Goal: Understand process/instructions: Learn how to perform a task or action

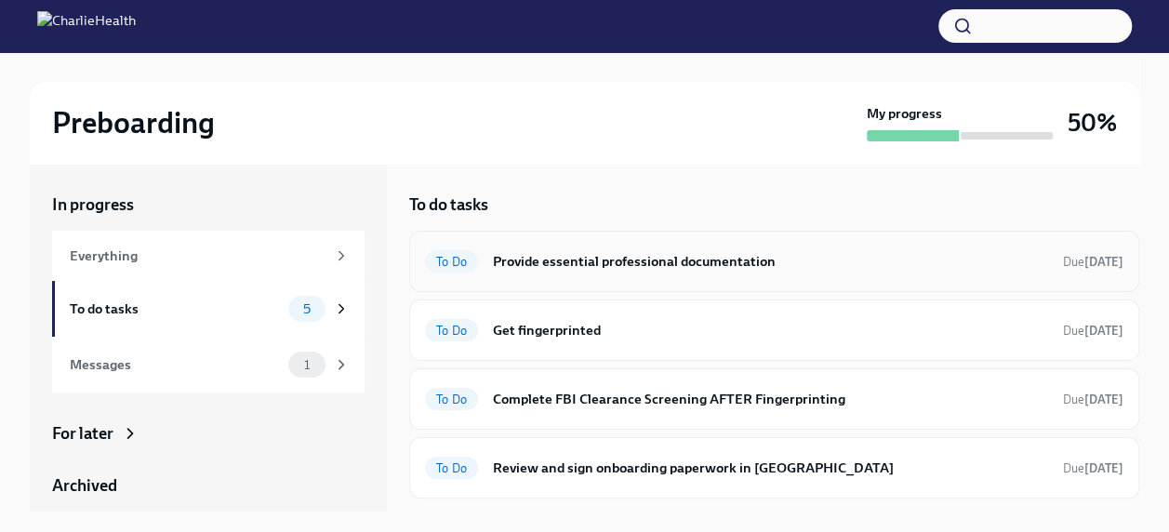
click at [643, 258] on h6 "Provide essential professional documentation" at bounding box center [770, 261] width 555 height 20
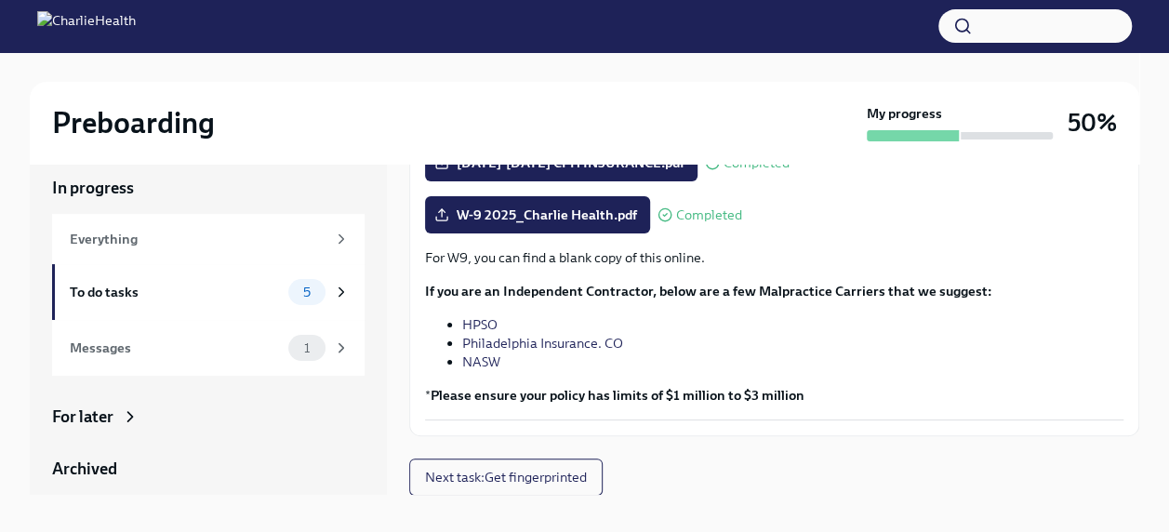
scroll to position [32, 0]
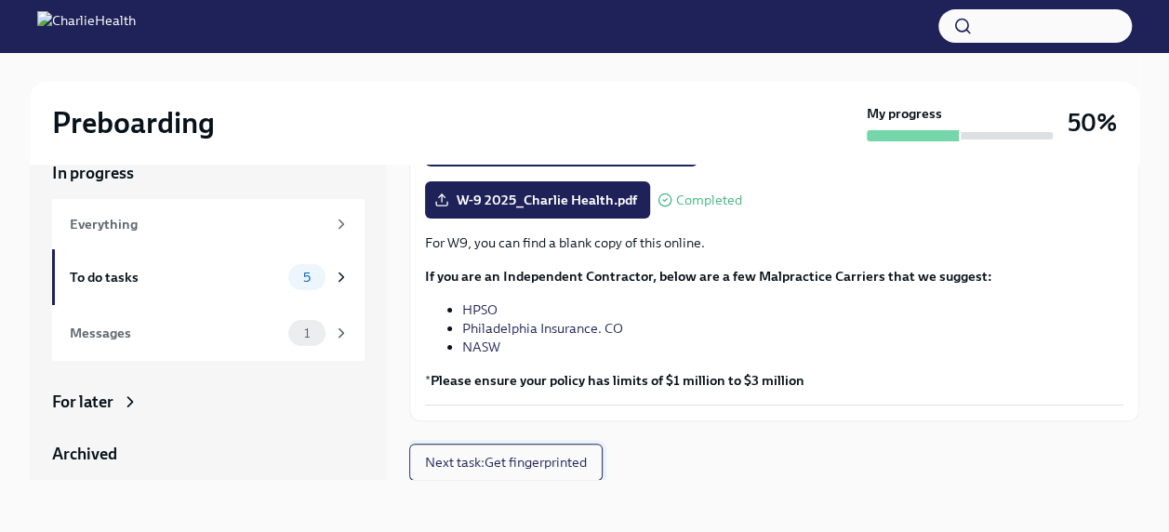
click at [565, 458] on span "Next task : Get fingerprinted" at bounding box center [506, 462] width 162 height 19
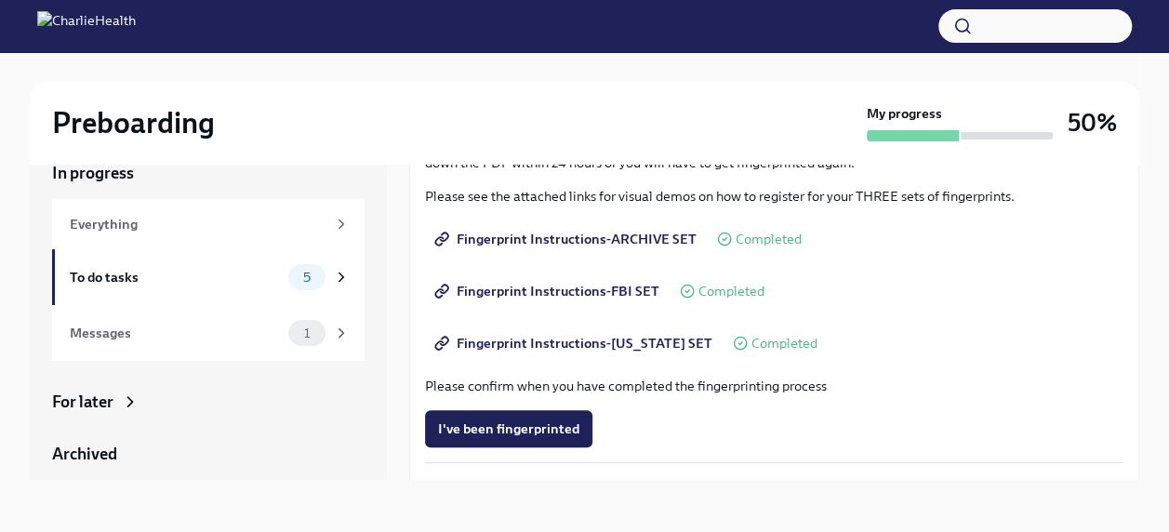
scroll to position [186, 0]
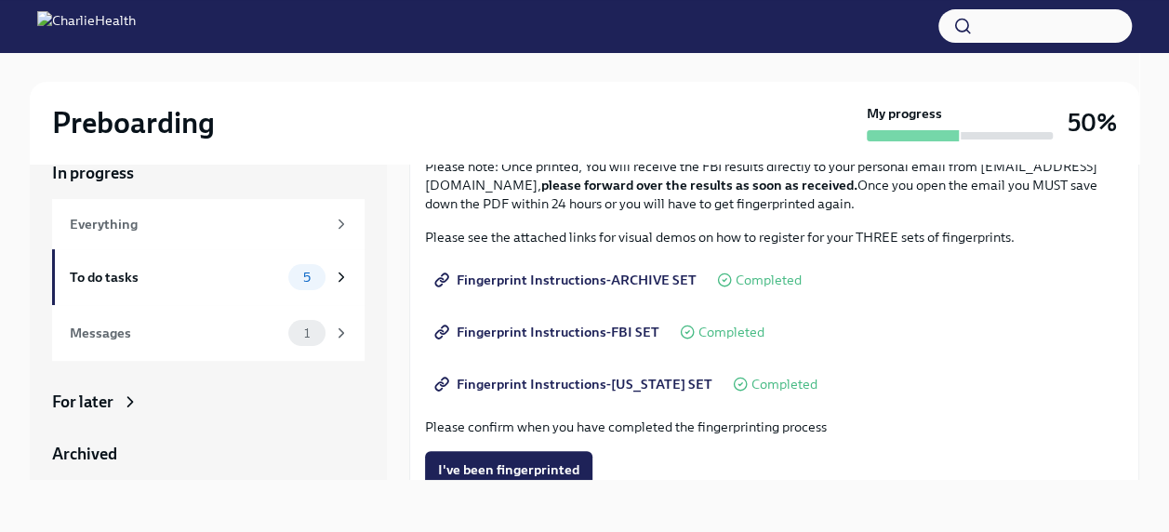
click at [567, 283] on span "Fingerprint Instructions-ARCHIVE SET" at bounding box center [567, 280] width 258 height 19
click at [581, 333] on span "Fingerprint Instructions-FBI SET" at bounding box center [548, 332] width 221 height 19
click at [765, 280] on span "Completed" at bounding box center [768, 280] width 66 height 14
click at [592, 278] on span "Fingerprint Instructions-ARCHIVE SET" at bounding box center [567, 280] width 258 height 19
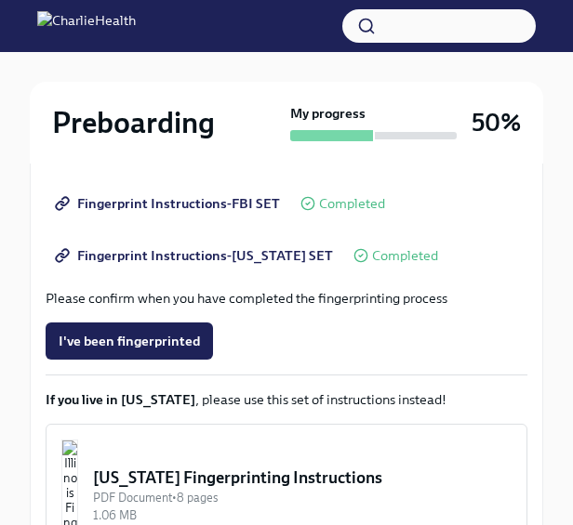
scroll to position [404, 0]
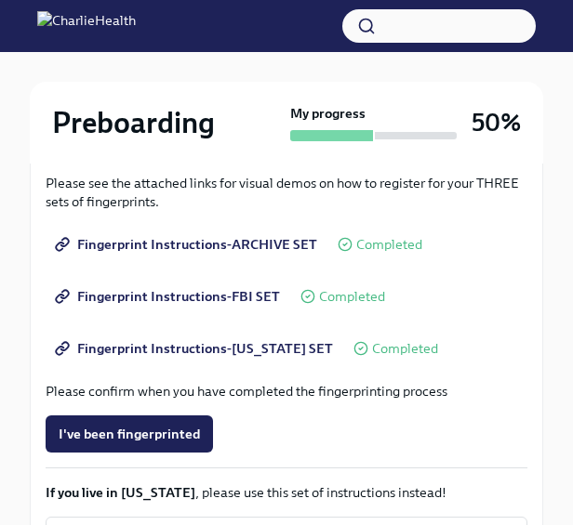
click at [286, 245] on span "Fingerprint Instructions-ARCHIVE SET" at bounding box center [188, 244] width 258 height 19
click at [255, 348] on span "Fingerprint Instructions-FLORIDA SET" at bounding box center [196, 348] width 274 height 19
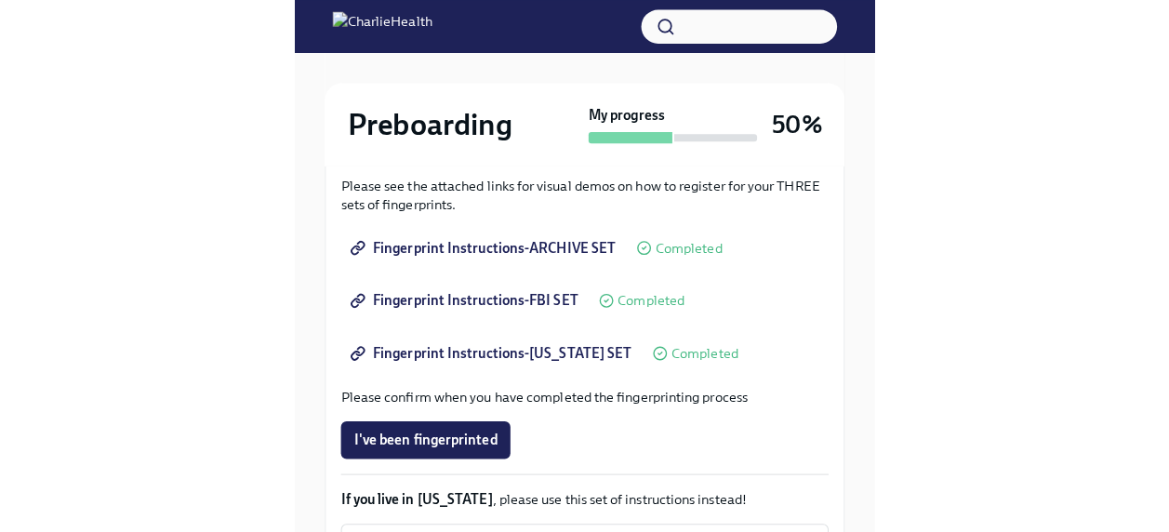
scroll to position [32, 0]
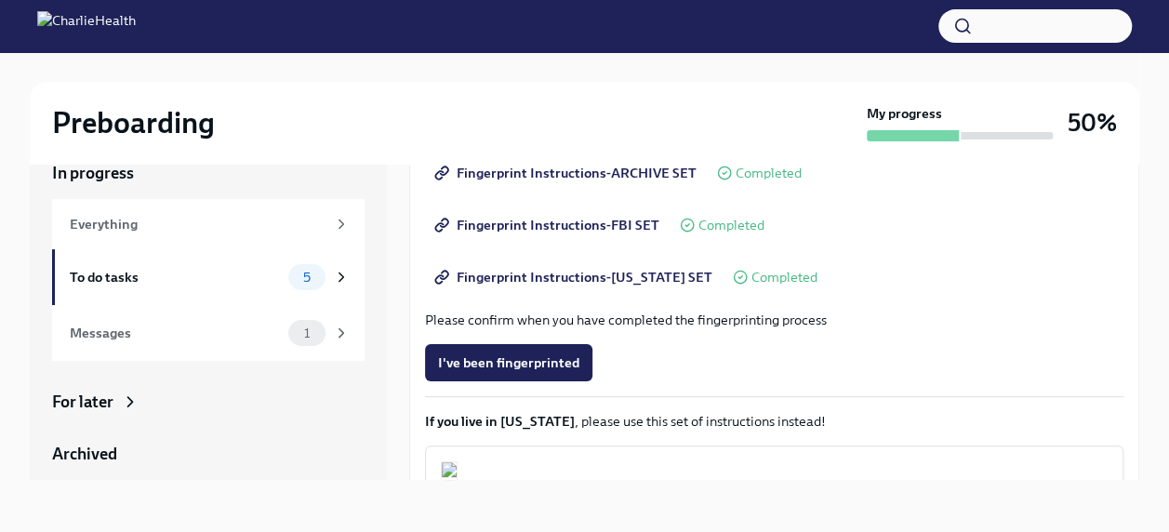
scroll to position [93, 0]
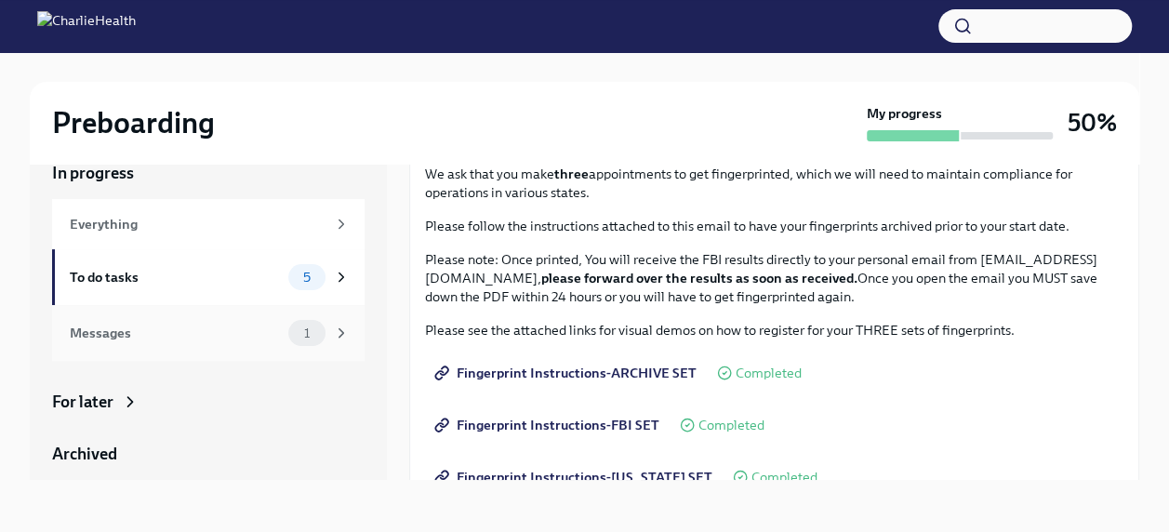
click at [101, 335] on div "Messages" at bounding box center [175, 333] width 211 height 20
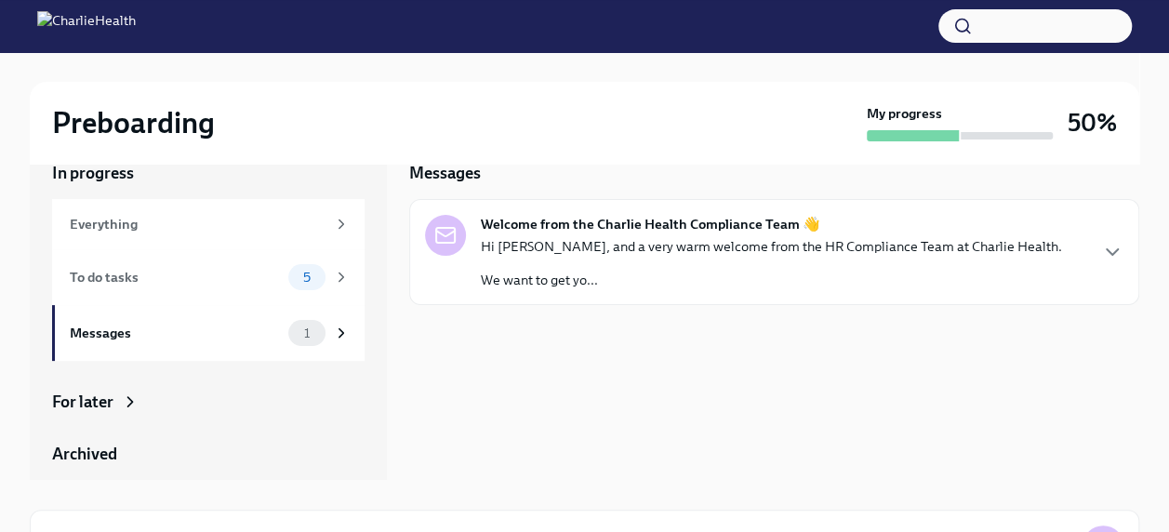
click at [623, 245] on p "Hi Latoya, and a very warm welcome from the HR Compliance Team at Charlie Healt…" at bounding box center [771, 246] width 581 height 19
